Goal: Task Accomplishment & Management: Use online tool/utility

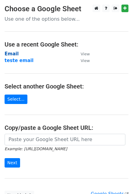
click at [10, 55] on strong "Email" at bounding box center [12, 53] width 14 height 5
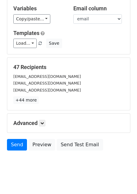
scroll to position [41, 0]
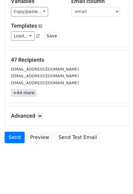
click at [22, 89] on link "+44 more" at bounding box center [23, 93] width 25 height 8
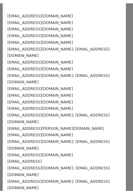
scroll to position [0, 0]
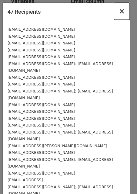
click at [119, 12] on span "×" at bounding box center [122, 11] width 6 height 8
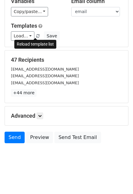
drag, startPoint x: 39, startPoint y: 28, endPoint x: 33, endPoint y: 34, distance: 8.6
click at [36, 34] on span at bounding box center [37, 36] width 3 height 4
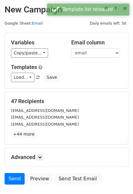
click at [33, 21] on link "Email" at bounding box center [37, 23] width 11 height 5
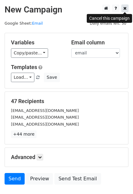
click at [122, 8] on link at bounding box center [124, 9] width 7 height 8
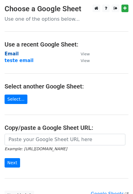
click at [12, 54] on strong "Email" at bounding box center [12, 53] width 14 height 5
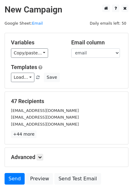
click at [55, 47] on div "Variables Copy/paste... {{name}} {{title}} {{email}} {{site}}" at bounding box center [36, 48] width 60 height 19
drag, startPoint x: 71, startPoint y: 43, endPoint x: 104, endPoint y: 42, distance: 32.8
click at [104, 42] on h5 "Email column" at bounding box center [96, 42] width 51 height 7
click at [99, 43] on h5 "Email column" at bounding box center [96, 42] width 51 height 7
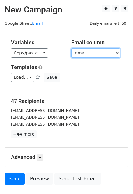
click at [96, 53] on select "name title email site" at bounding box center [95, 52] width 49 height 9
click at [71, 48] on select "name title email site" at bounding box center [95, 52] width 49 height 9
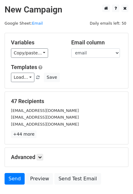
click at [62, 70] on h5 "Templates" at bounding box center [66, 67] width 111 height 7
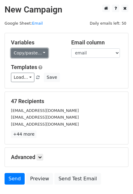
click at [24, 54] on link "Copy/paste..." at bounding box center [29, 52] width 37 height 9
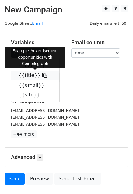
click at [22, 75] on link "{{title}}" at bounding box center [35, 75] width 48 height 10
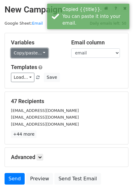
click at [29, 51] on link "Copy/paste..." at bounding box center [29, 52] width 37 height 9
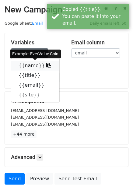
click at [33, 63] on link "{{name}}" at bounding box center [35, 66] width 48 height 10
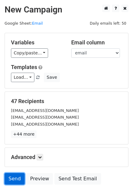
click at [12, 175] on link "Send" at bounding box center [15, 179] width 20 height 12
